Goal: Task Accomplishment & Management: Manage account settings

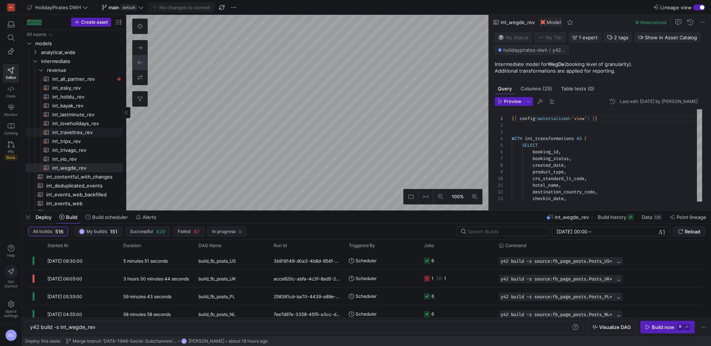
scroll to position [0, 66]
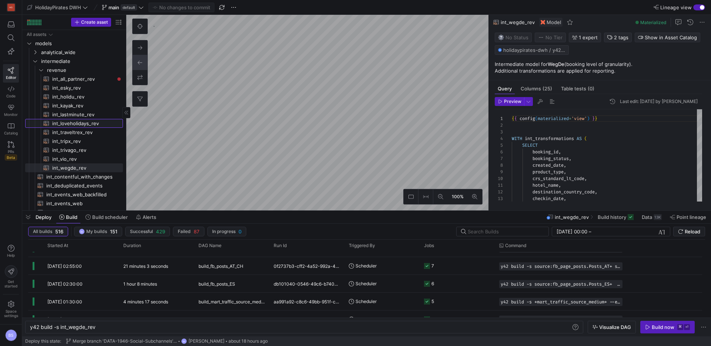
click at [78, 126] on span "int_loveholidays_rev​​​​​​​​​​" at bounding box center [83, 123] width 62 height 9
type textarea "{{ config(materialized='view') }} SELECT * FROM {{ ref('stg_loveholidays_rev') …"
type textarea "y42 build -s int_loveholidays_rev"
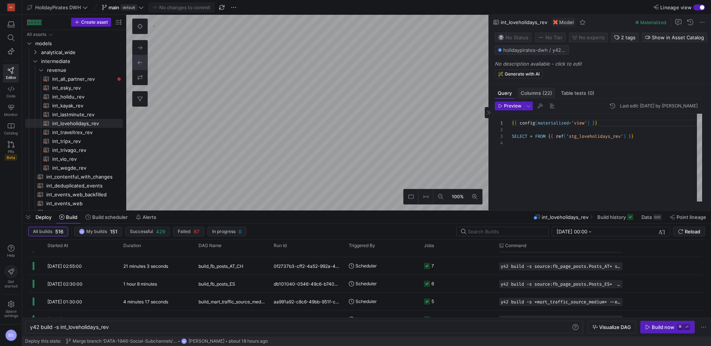
click at [540, 94] on span "Columns (22)" at bounding box center [536, 93] width 31 height 5
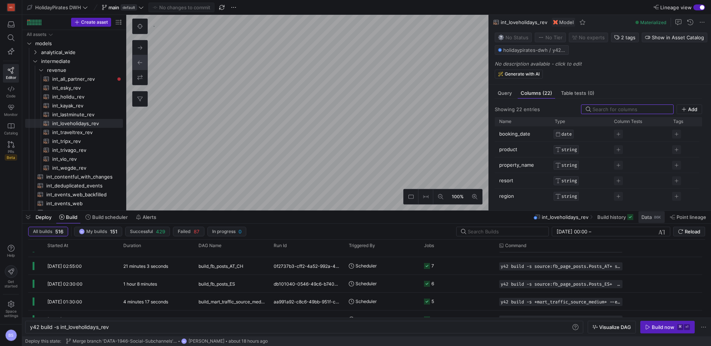
click at [648, 218] on span "Data" at bounding box center [647, 217] width 10 height 6
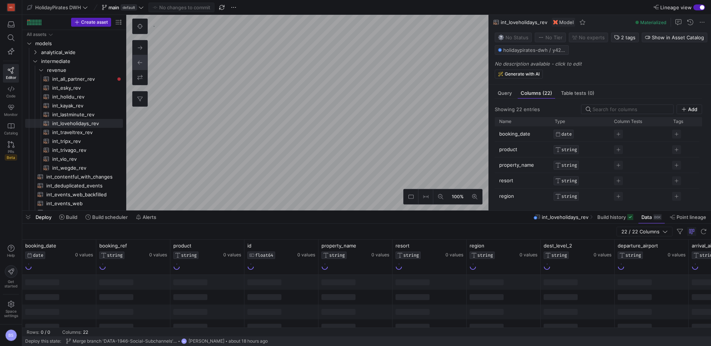
click at [142, 36] on div "0" at bounding box center [143, 63] width 22 height 88
click at [142, 31] on button at bounding box center [140, 26] width 15 height 15
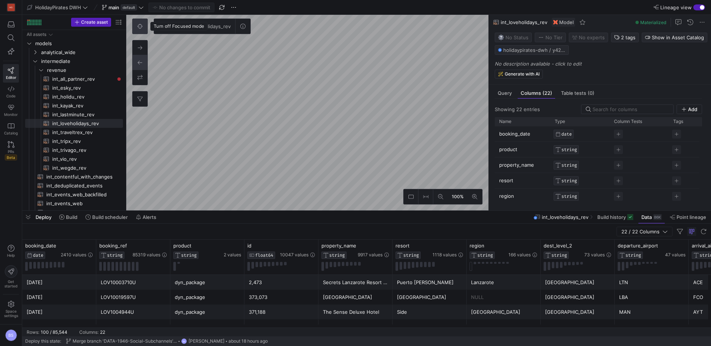
click at [144, 23] on button at bounding box center [140, 26] width 15 height 15
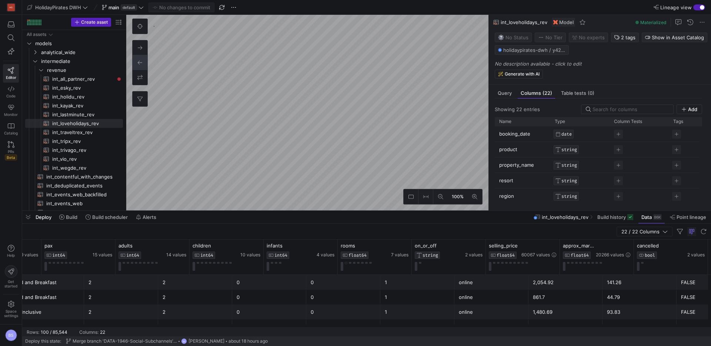
scroll to position [0, 902]
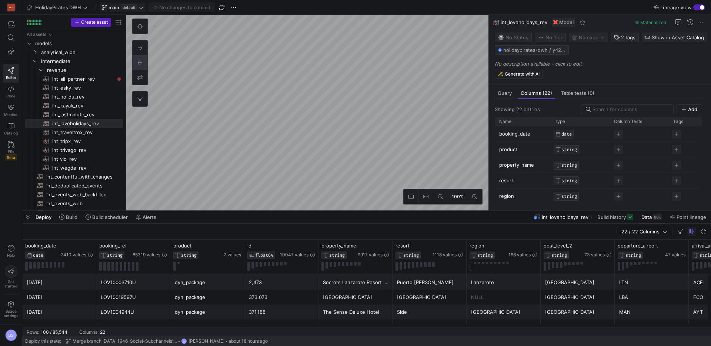
click at [129, 6] on span "default" at bounding box center [129, 7] width 16 height 6
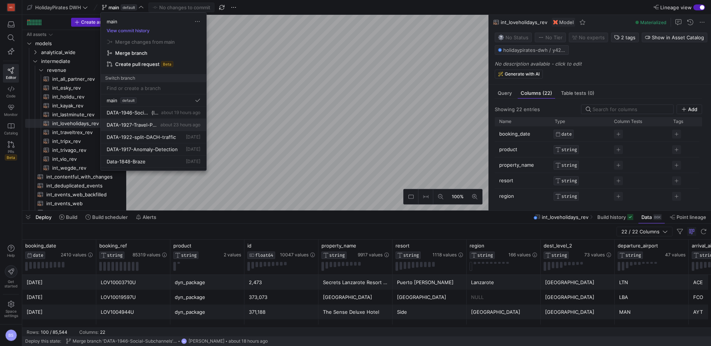
click at [150, 122] on span "DATA-1927-Travel-Partner-Automation" at bounding box center [133, 125] width 52 height 6
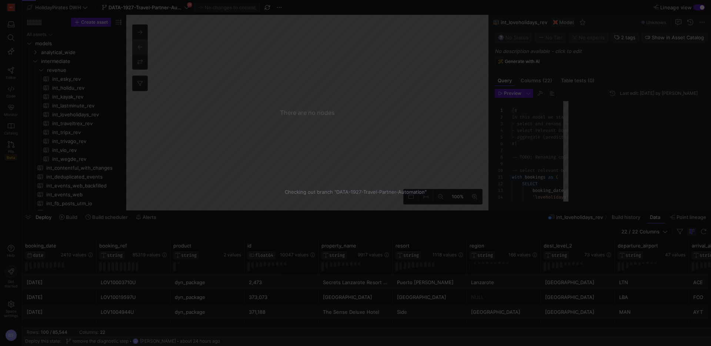
scroll to position [67, 0]
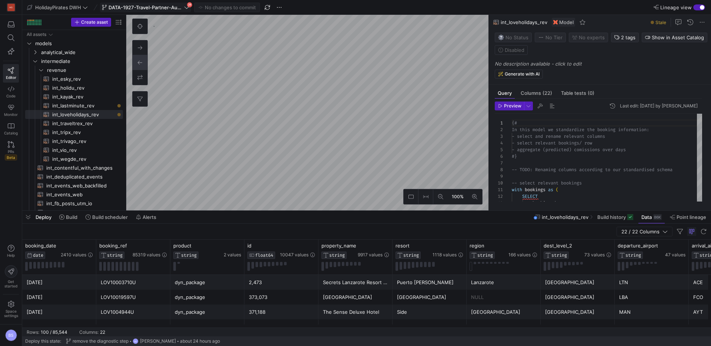
click at [167, 5] on span "DATA-1927-Travel-Partner-Automation" at bounding box center [146, 7] width 74 height 6
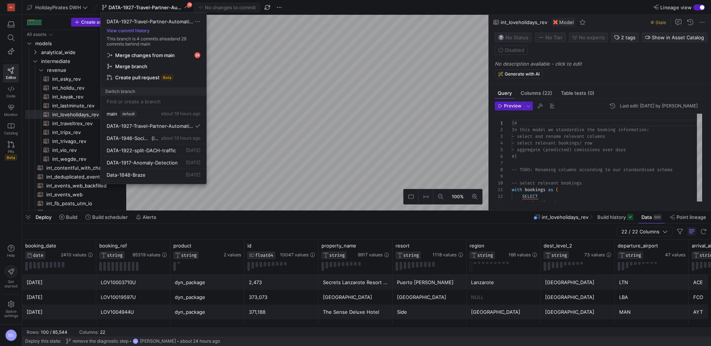
click at [179, 57] on span "Merge changes from main" at bounding box center [153, 55] width 93 height 6
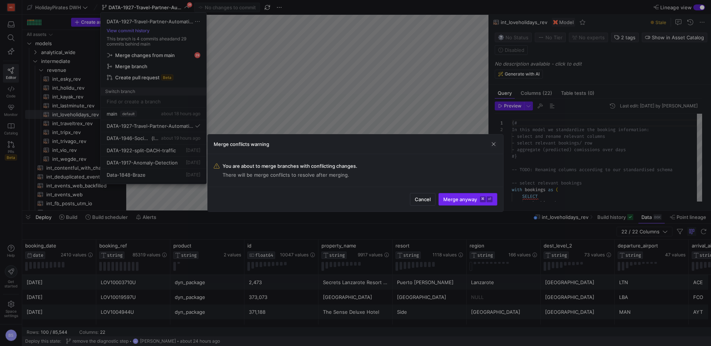
click at [458, 200] on span "Merge anyway ⌘ ⏎" at bounding box center [468, 199] width 49 height 6
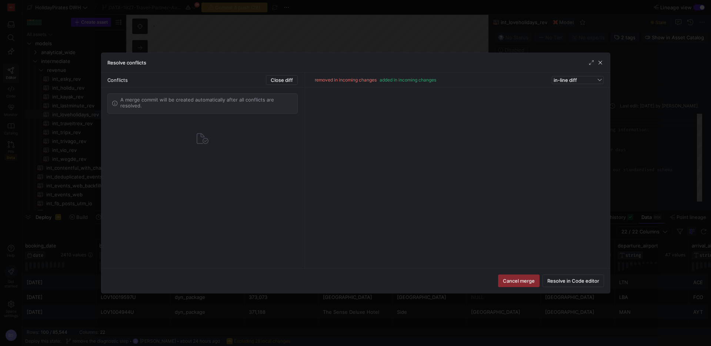
type textarea "{{ config(materialized='view') }} SELECT * FROM {{ ref('stg_loveholidays_rev') …"
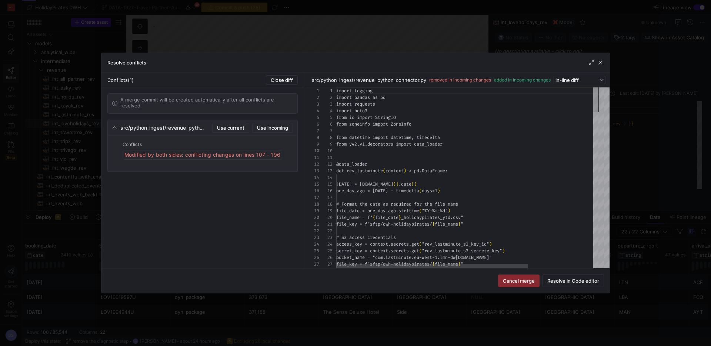
scroll to position [67, 0]
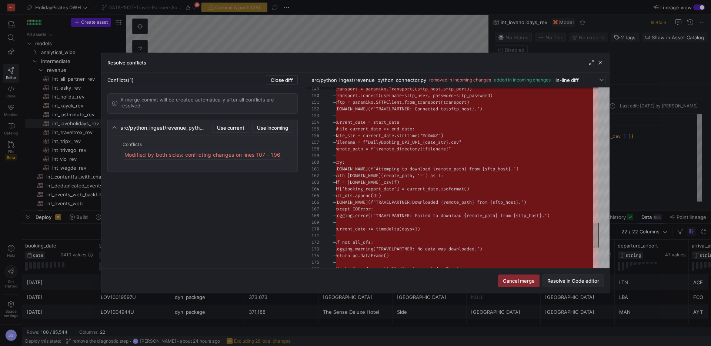
click at [551, 281] on span "Resolve in Code editor" at bounding box center [574, 281] width 52 height 6
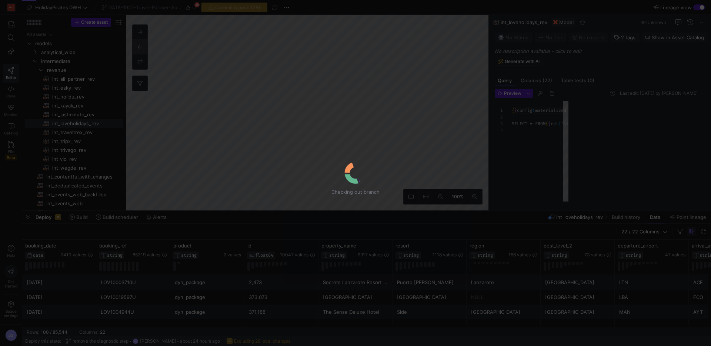
scroll to position [20, 0]
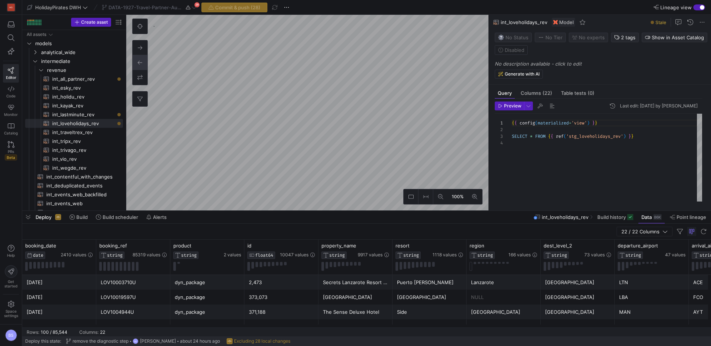
click at [195, 9] on div "DATA-1927-Travel-Partner-Automation 29" at bounding box center [149, 8] width 99 height 10
click at [9, 93] on link "Code" at bounding box center [11, 92] width 16 height 19
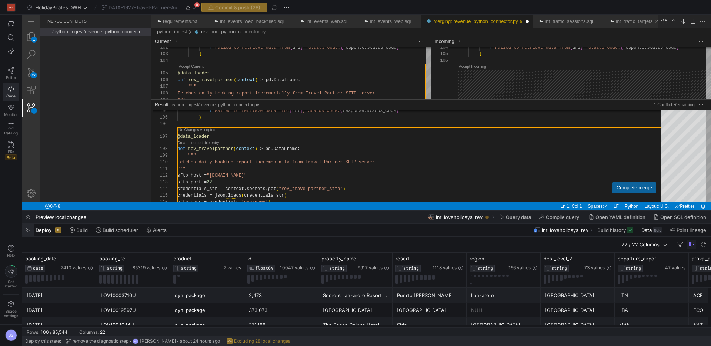
click at [27, 228] on span "button" at bounding box center [28, 230] width 12 height 13
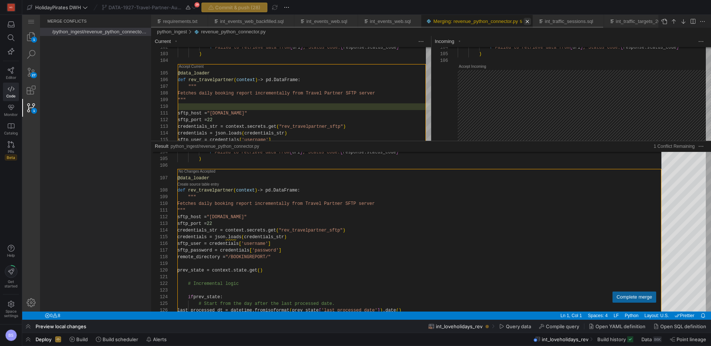
click at [531, 22] on link "Close (⌘W)" at bounding box center [527, 21] width 7 height 7
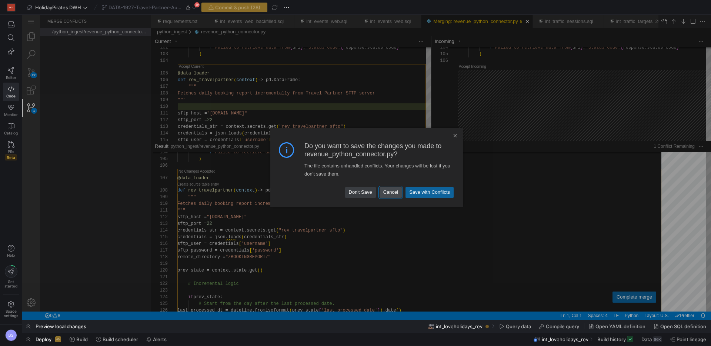
click at [389, 195] on link "Cancel" at bounding box center [391, 192] width 22 height 10
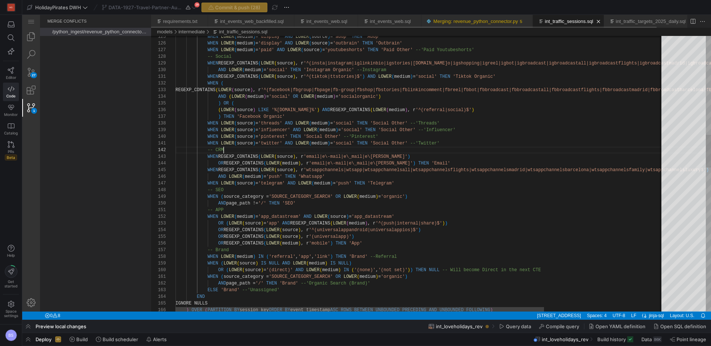
scroll to position [7, 48]
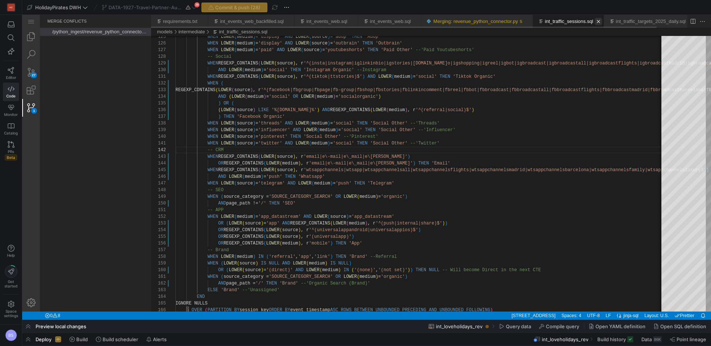
click at [603, 22] on link "Close (⌘W)" at bounding box center [598, 21] width 7 height 7
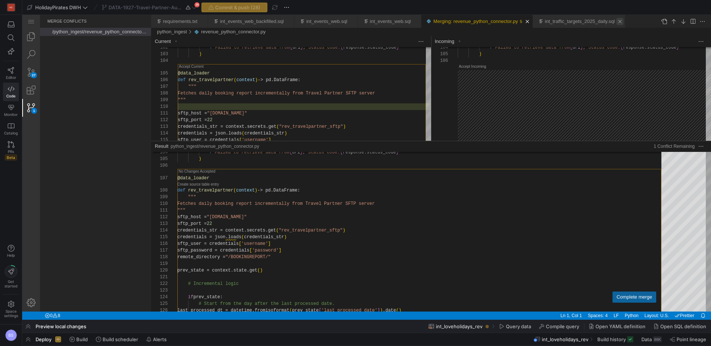
click at [624, 24] on link "Close (⌘W)" at bounding box center [620, 21] width 7 height 7
click at [461, 19] on link "Merging: revenue_python_connector.py" at bounding box center [476, 22] width 84 height 6
click at [206, 21] on link "Close (⌘W)" at bounding box center [202, 21] width 7 height 7
click at [235, 21] on link "Close (⌘W)" at bounding box center [231, 21] width 7 height 7
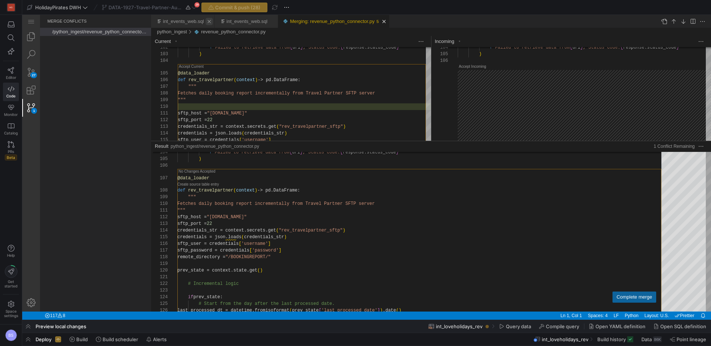
click at [210, 23] on link "Close (⌘W)" at bounding box center [209, 21] width 7 height 7
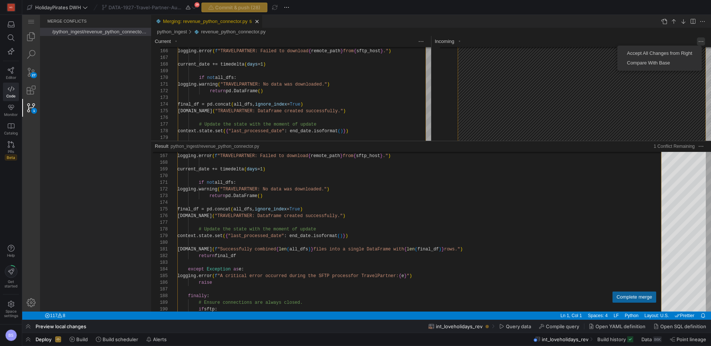
click at [699, 40] on div "Merging: revenue_python_connector.py — y42 — Code - OSS — y42 27 1 Merge Confli…" at bounding box center [366, 167] width 689 height 305
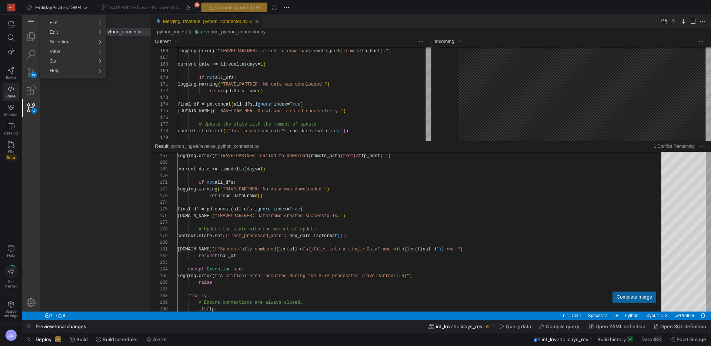
click at [29, 26] on div "Application Menu" at bounding box center [31, 21] width 18 height 13
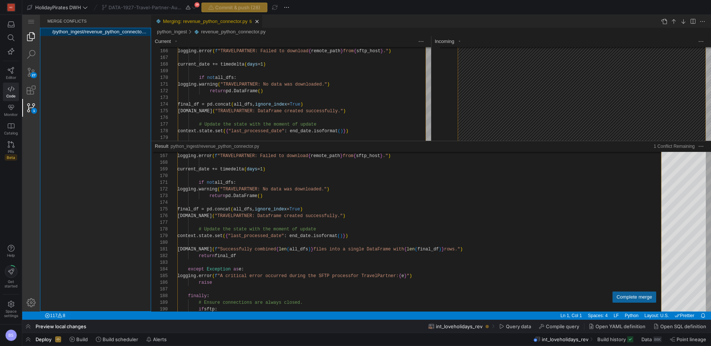
drag, startPoint x: 102, startPoint y: 115, endPoint x: 26, endPoint y: 40, distance: 107.2
click at [89, 104] on div "/python_ingest/revenue_python_connector.py" at bounding box center [95, 170] width 111 height 284
click at [30, 38] on link "Explorer (⇧⌘E)" at bounding box center [31, 37] width 18 height 18
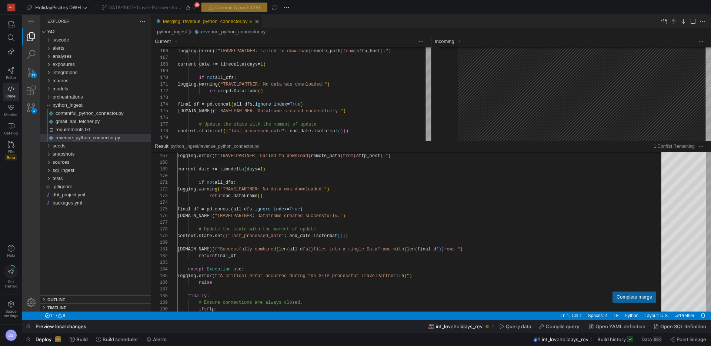
click at [30, 38] on link "Explorer (⇧⌘E)" at bounding box center [31, 37] width 18 height 18
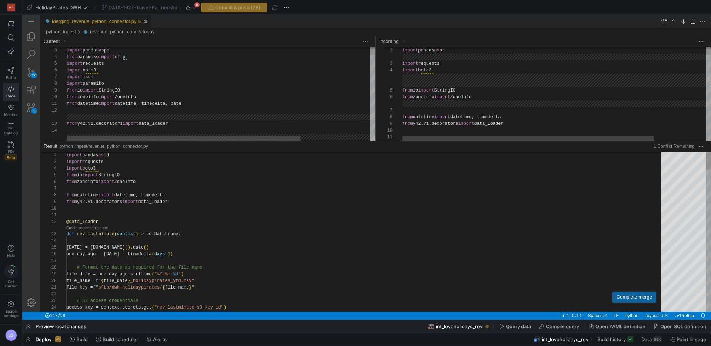
scroll to position [67, 0]
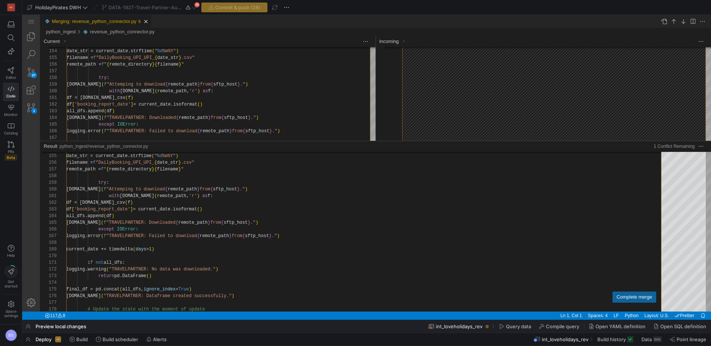
click at [146, 148] on span "python_ingest/revenue_python_connector.py" at bounding box center [105, 146] width 91 height 7
type textarea "df = [DOMAIN_NAME]_csv(f) df['booking_report_date'] = current_date.isoformat() …"
type textarea "return selected_data else: raise Exception( f"Failed to retrieve data from {url…"
type textarea "with [DOMAIN_NAME](remote_path, 'r') as f: df = [DOMAIN_NAME]_csv(f) df['bookin…"
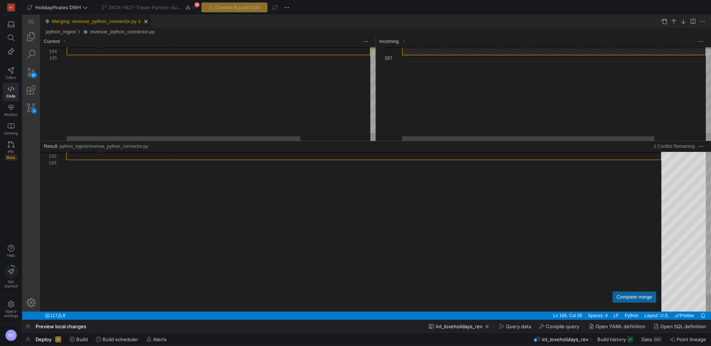
scroll to position [40, 0]
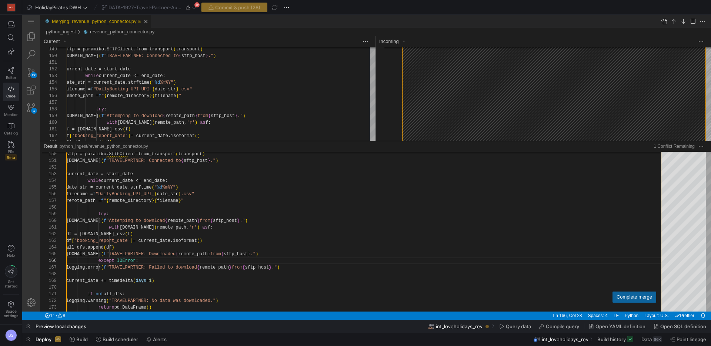
click at [68, 326] on span "Preview local changes" at bounding box center [61, 326] width 51 height 6
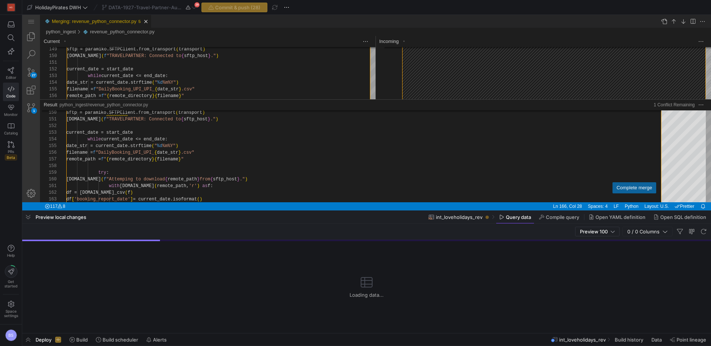
click at [47, 221] on div "Preview local changes" at bounding box center [55, 217] width 67 height 13
drag, startPoint x: 41, startPoint y: 210, endPoint x: 54, endPoint y: 45, distance: 165.8
click at [41, 210] on div at bounding box center [366, 210] width 689 height 3
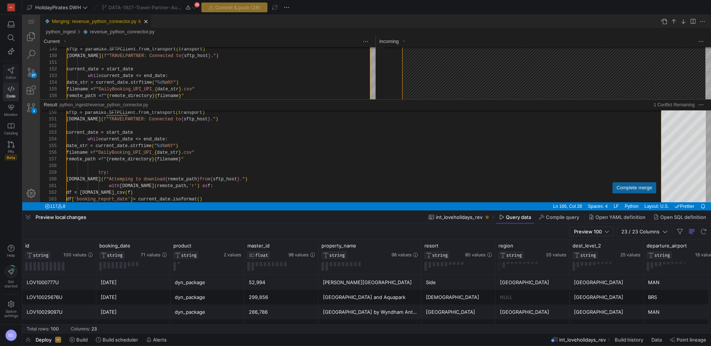
click at [16, 70] on link "Editor" at bounding box center [11, 73] width 16 height 19
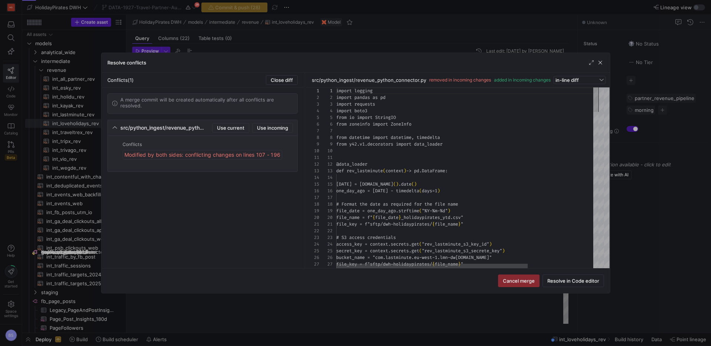
scroll to position [67, 0]
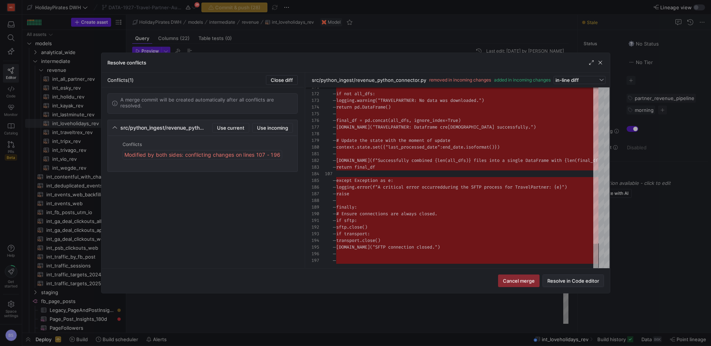
click at [566, 285] on span at bounding box center [573, 281] width 61 height 12
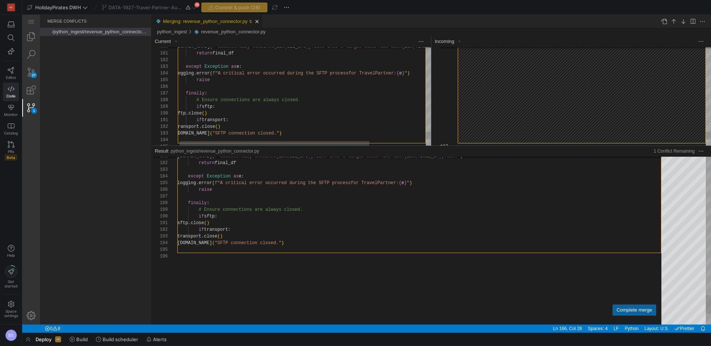
scroll to position [40, 0]
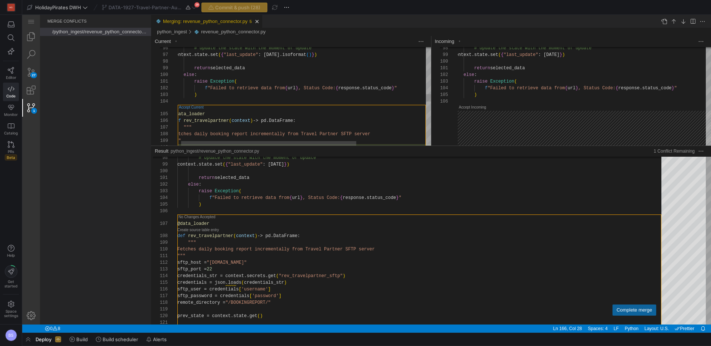
click at [200, 108] on link "Accept Current" at bounding box center [191, 107] width 25 height 4
type textarea "[DOMAIN_NAME](f"Attemping to download {remote_path} from {sftp_host}.") with [D…"
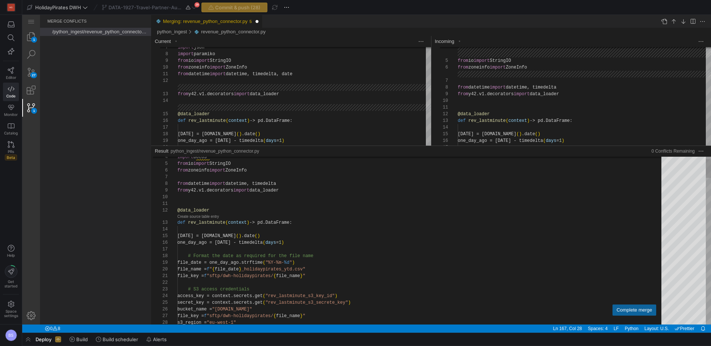
click at [630, 310] on div "Complete merge" at bounding box center [635, 310] width 36 height 7
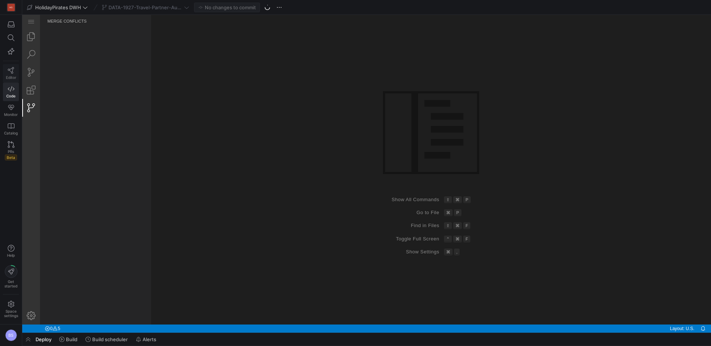
click at [9, 67] on icon at bounding box center [11, 70] width 7 height 7
